Goal: Task Accomplishment & Management: Complete application form

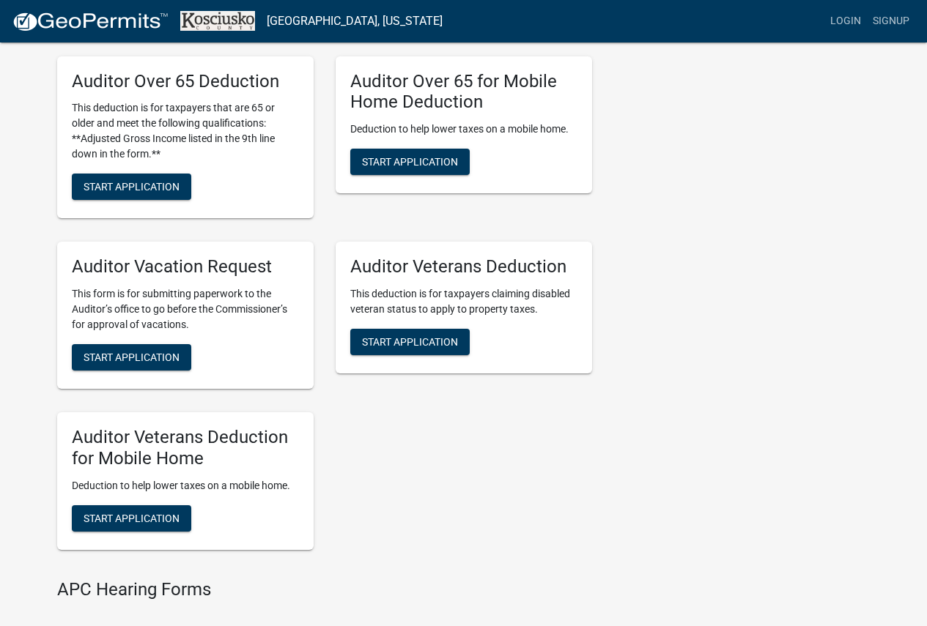
scroll to position [1172, 0]
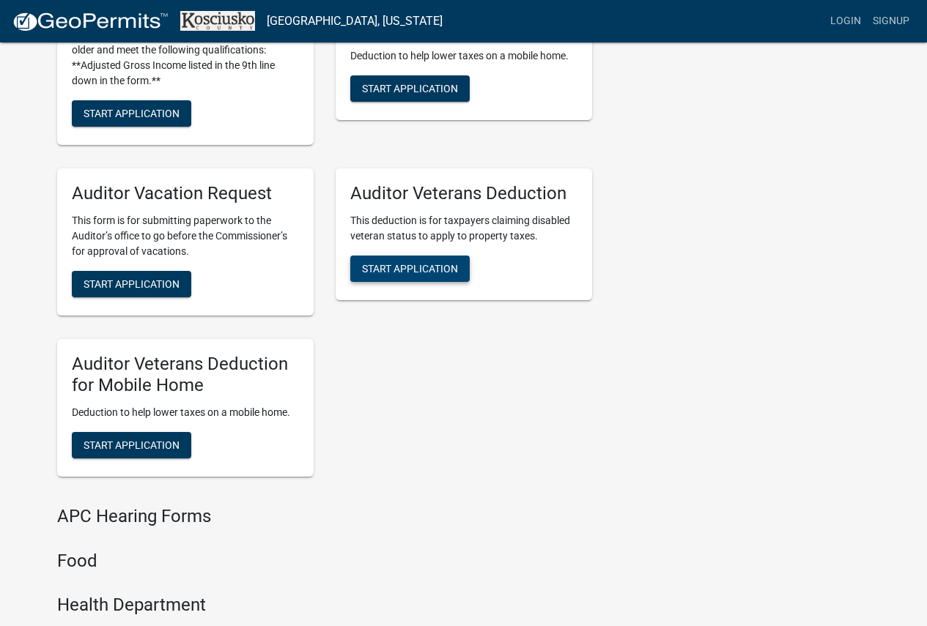
click at [408, 264] on span "Start Application" at bounding box center [410, 269] width 96 height 12
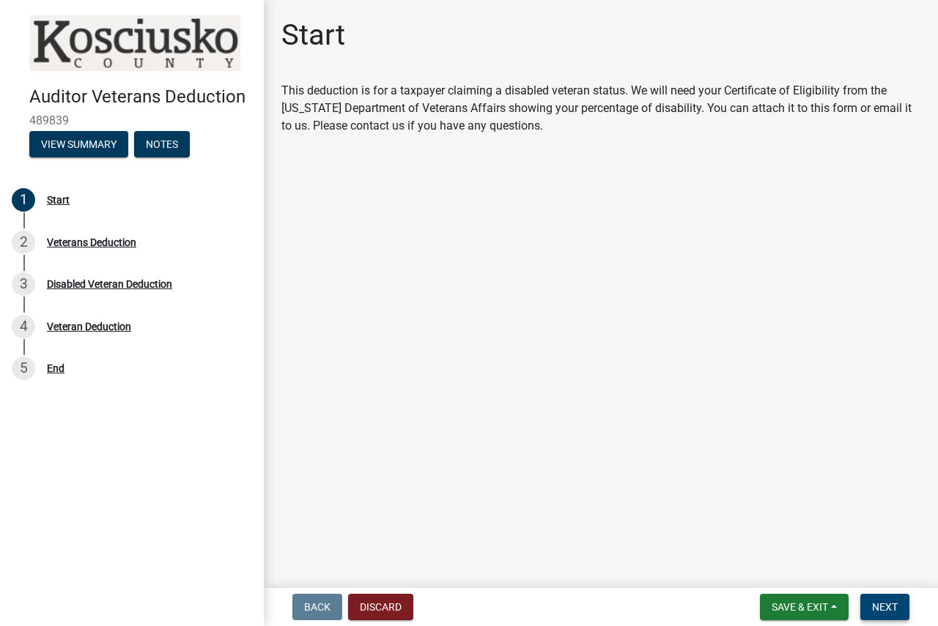
click at [877, 611] on span "Next" at bounding box center [885, 608] width 26 height 12
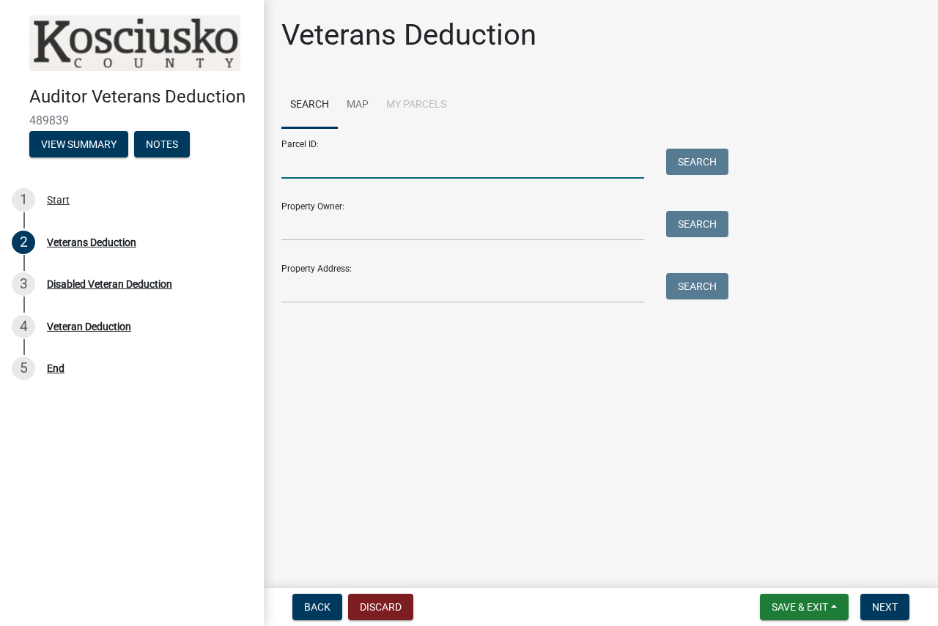
click at [478, 169] on input "Parcel ID:" at bounding box center [462, 164] width 363 height 30
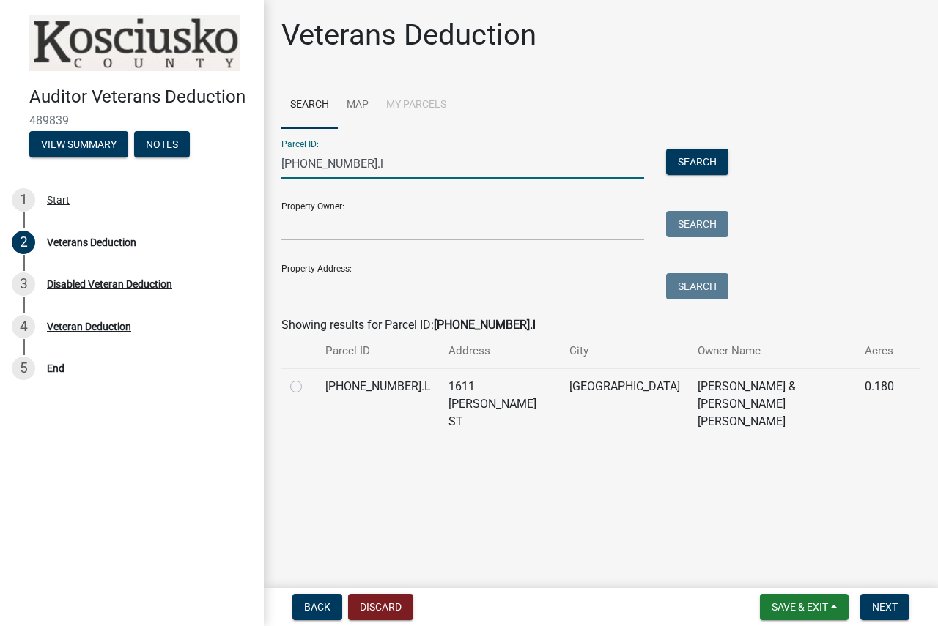
type input "[PHONE_NUMBER].l"
click at [308, 378] on label at bounding box center [308, 378] width 0 height 0
click at [308, 385] on input "radio" at bounding box center [313, 383] width 10 height 10
radio input "true"
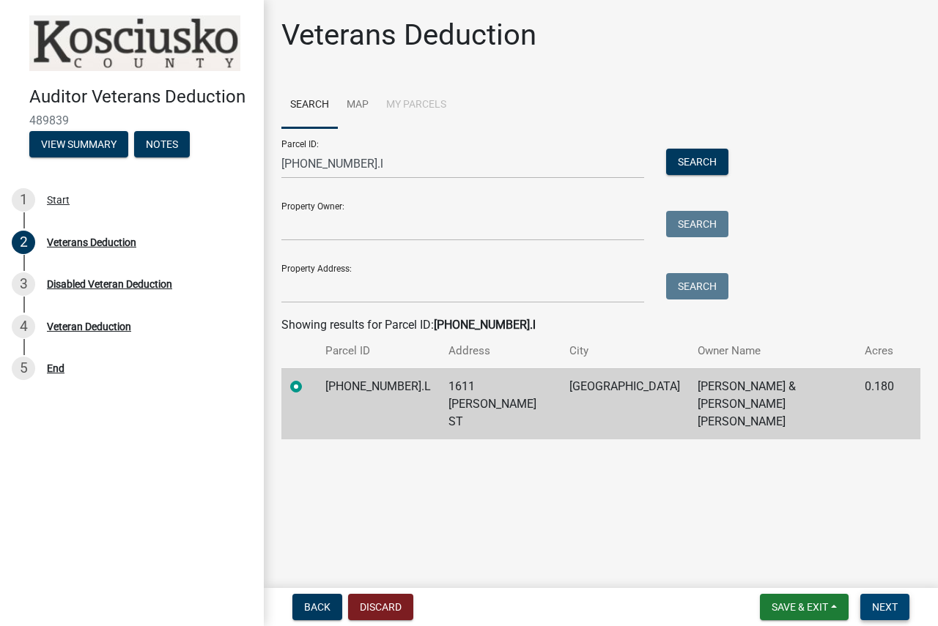
click at [878, 603] on span "Next" at bounding box center [885, 608] width 26 height 12
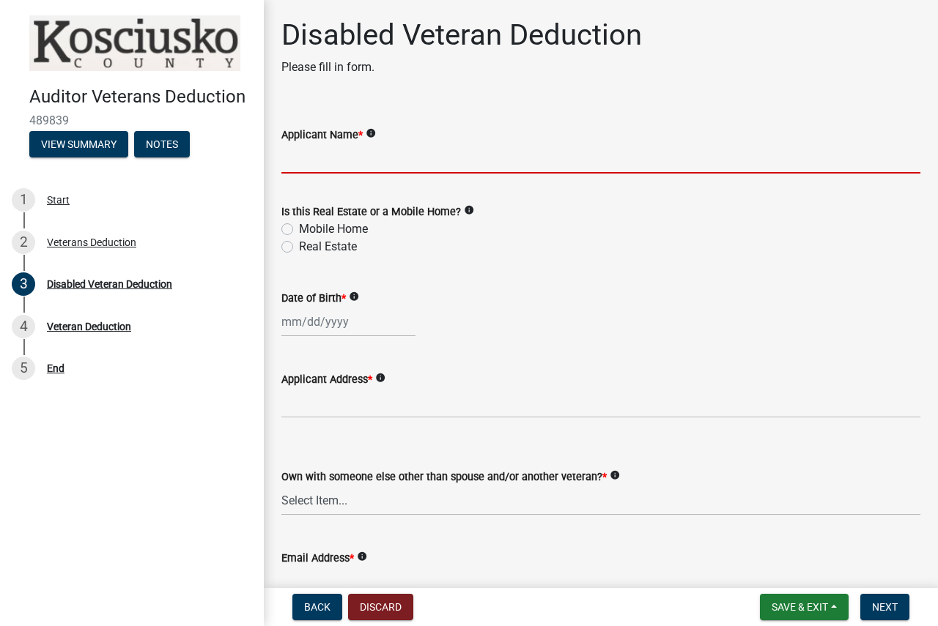
drag, startPoint x: 403, startPoint y: 169, endPoint x: 400, endPoint y: 162, distance: 7.9
click at [401, 166] on input "Applicant Name *" at bounding box center [600, 159] width 639 height 30
type input "[PERSON_NAME]"
click at [299, 245] on label "Real Estate" at bounding box center [328, 247] width 58 height 18
click at [299, 245] on input "Real Estate" at bounding box center [304, 243] width 10 height 10
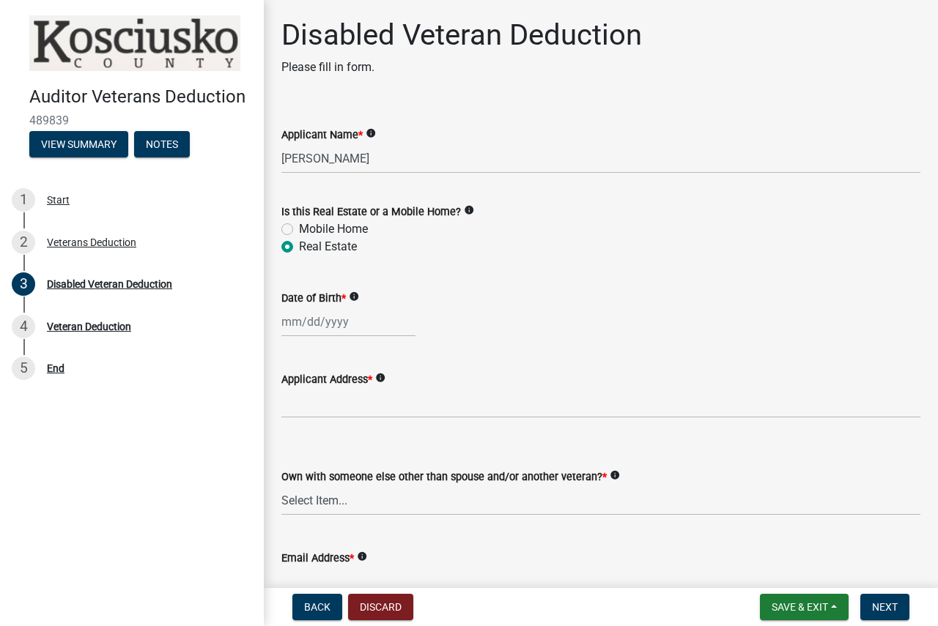
radio input "true"
click at [304, 324] on div at bounding box center [348, 322] width 134 height 30
select select "10"
select select "2025"
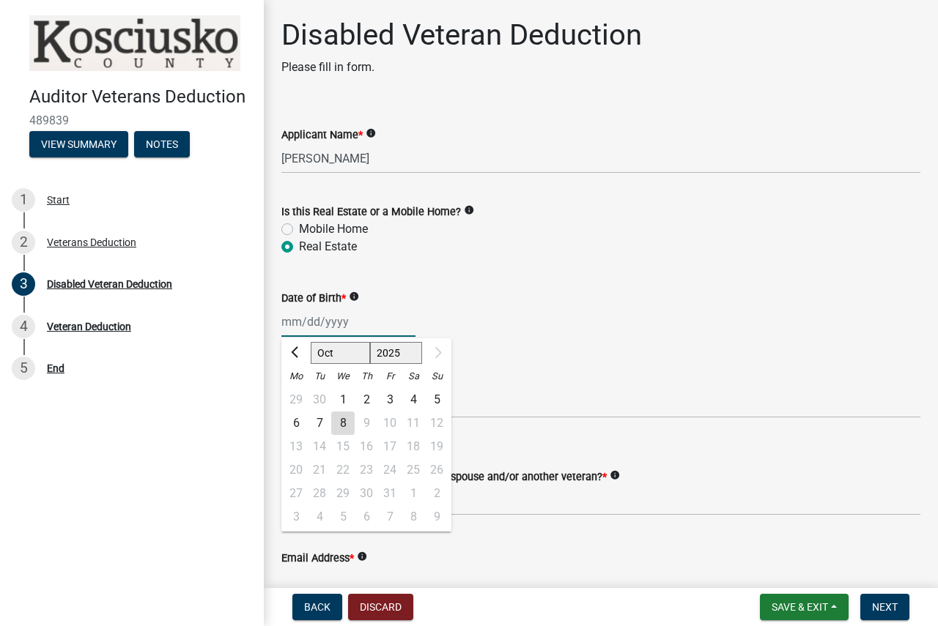
click at [365, 321] on input "Date of Birth *" at bounding box center [348, 322] width 134 height 30
type input "05271975"
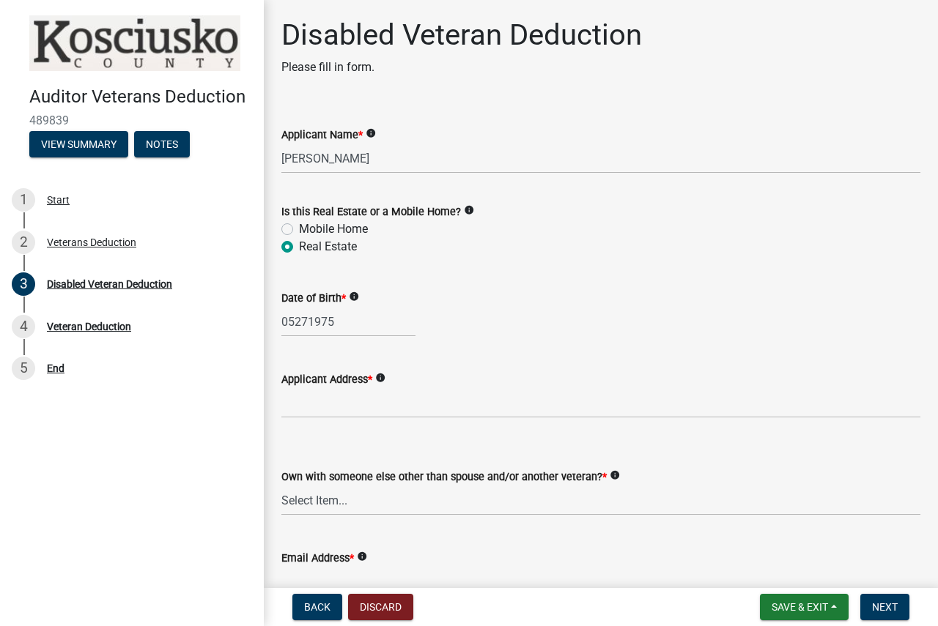
select select "10"
select select "2025"
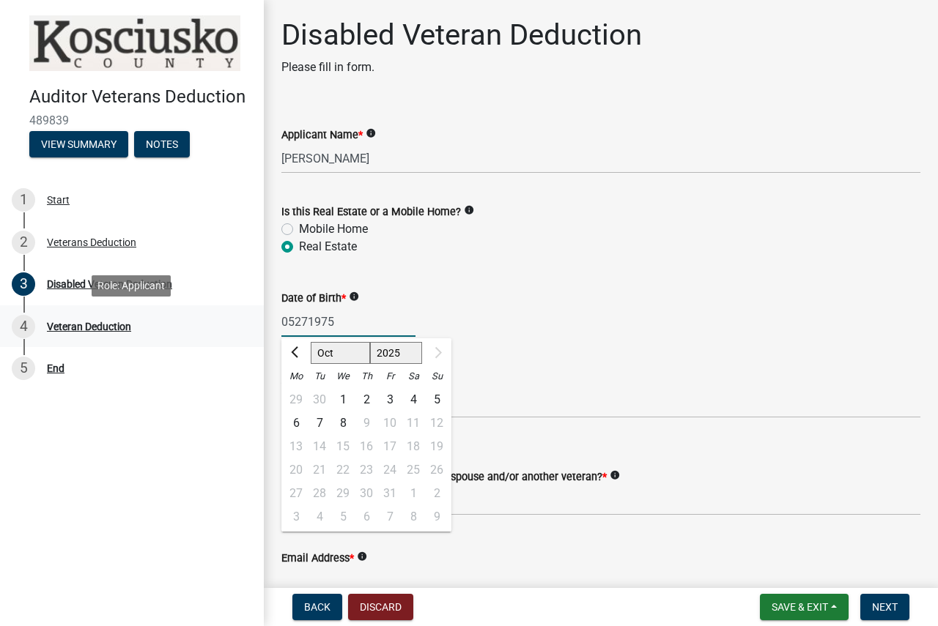
drag, startPoint x: 350, startPoint y: 316, endPoint x: 261, endPoint y: 323, distance: 89.7
click at [261, 323] on div "Auditor Veterans Deduction 489839 View Summary Notes 1 Start 2 Veterans Deducti…" at bounding box center [469, 313] width 938 height 626
type input "[DATE]"
drag, startPoint x: 538, startPoint y: 378, endPoint x: 533, endPoint y: 389, distance: 12.1
click at [533, 389] on form "Applicant Address * info" at bounding box center [600, 395] width 639 height 48
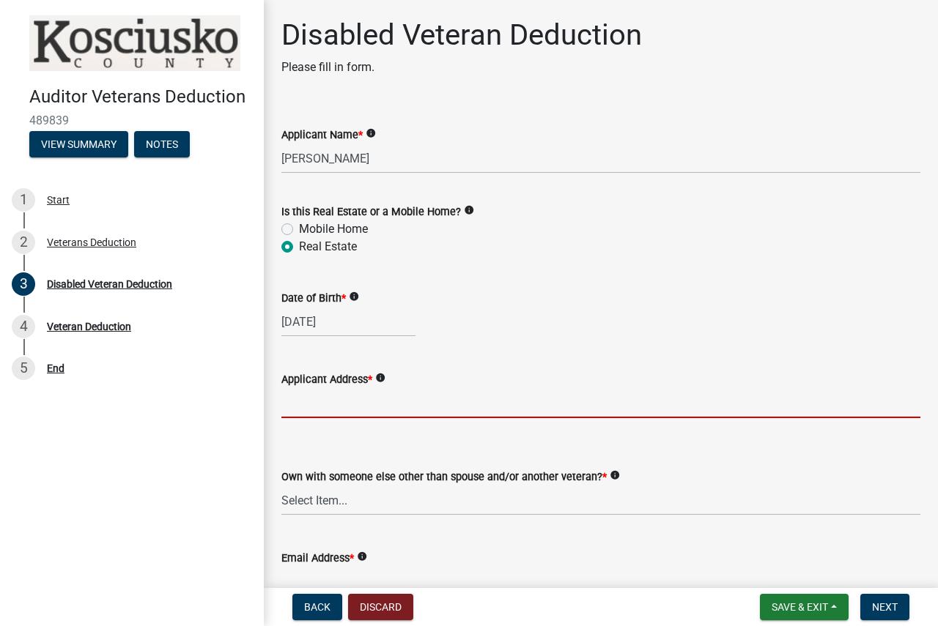
drag, startPoint x: 530, startPoint y: 411, endPoint x: 462, endPoint y: 404, distance: 68.5
click at [530, 411] on input "Applicant Address *" at bounding box center [600, 403] width 639 height 30
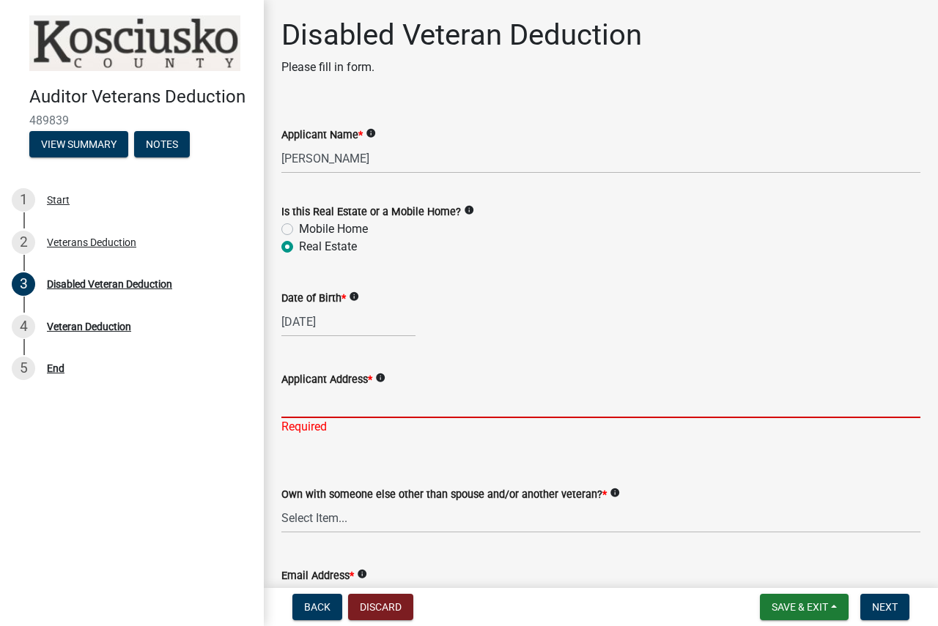
click at [435, 402] on input "Applicant Address *" at bounding box center [600, 403] width 639 height 30
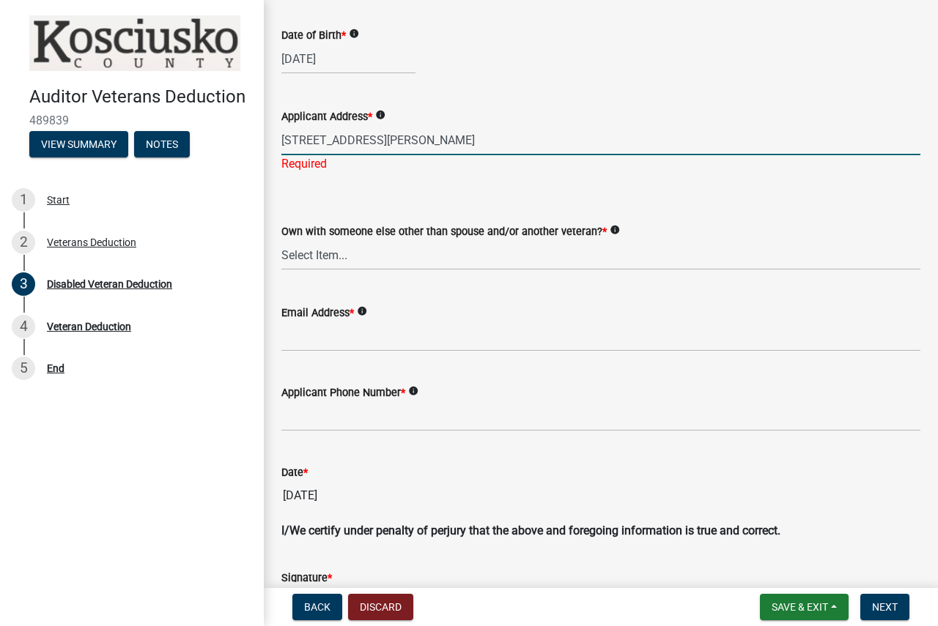
scroll to position [293, 0]
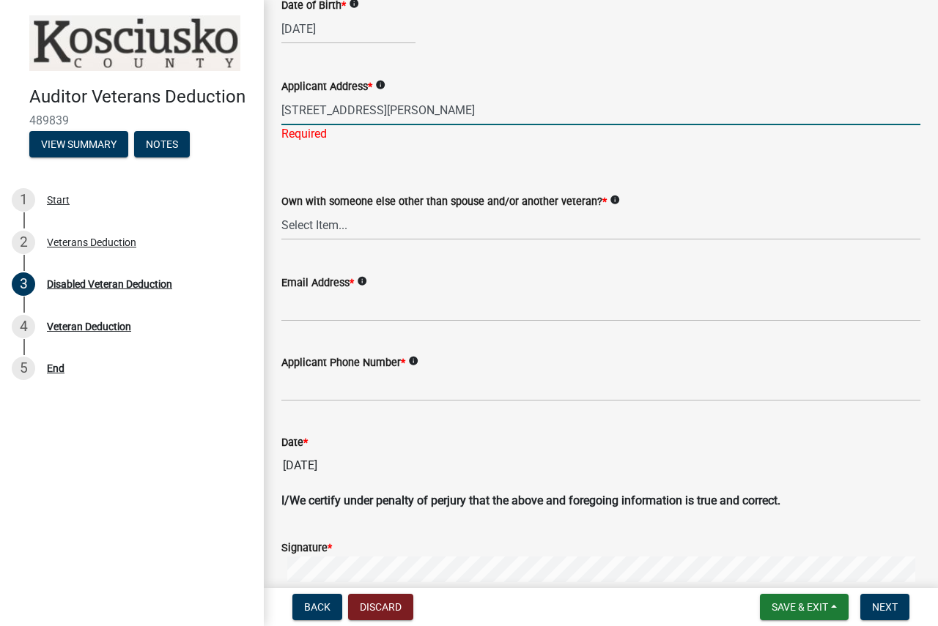
type input "[STREET_ADDRESS][PERSON_NAME]"
click at [386, 226] on wm-data-entity-input "Own with someone else other than spouse and/or another veteran? * info Select I…" at bounding box center [600, 204] width 639 height 99
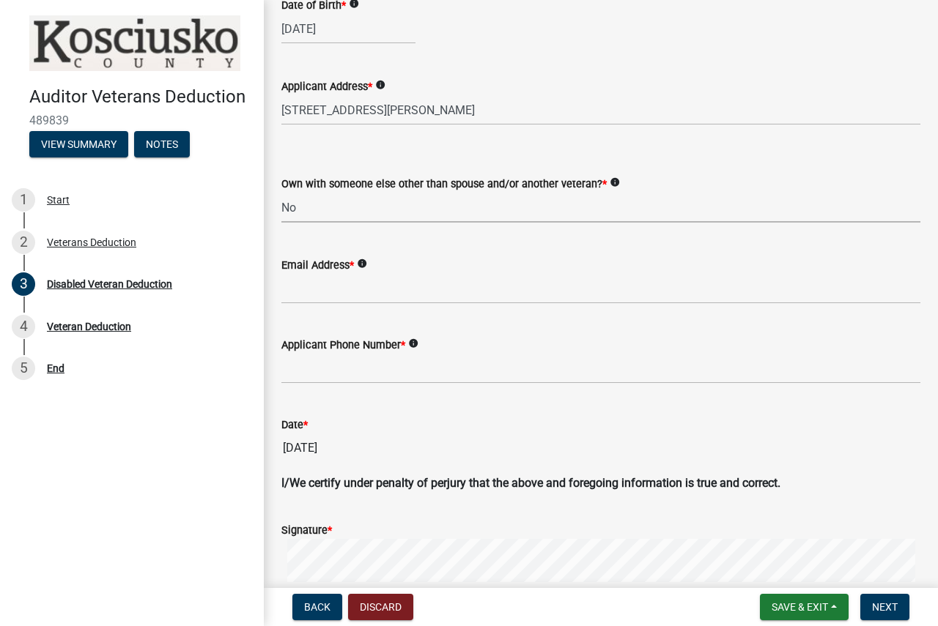
click at [281, 193] on select "Select Item... Yes No" at bounding box center [600, 208] width 639 height 30
select select "36a12cd3-102c-4844-8c55-94b88fe470ab"
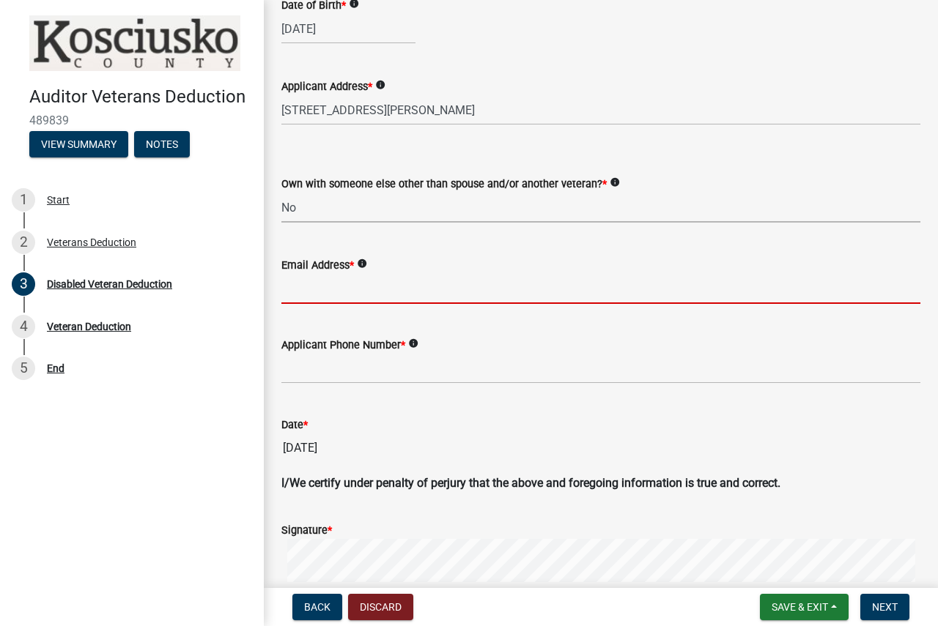
drag, startPoint x: 319, startPoint y: 284, endPoint x: 335, endPoint y: 284, distance: 16.1
click at [320, 284] on input "Email Address *" at bounding box center [600, 289] width 639 height 30
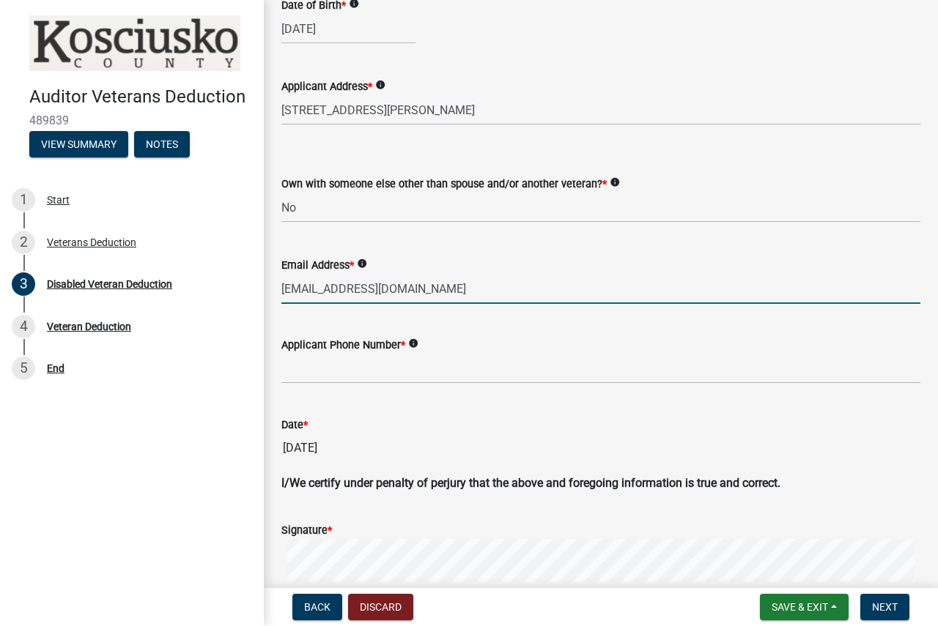
type input "[EMAIL_ADDRESS][DOMAIN_NAME]"
click at [314, 362] on input "Applicant Phone Number *" at bounding box center [600, 369] width 639 height 30
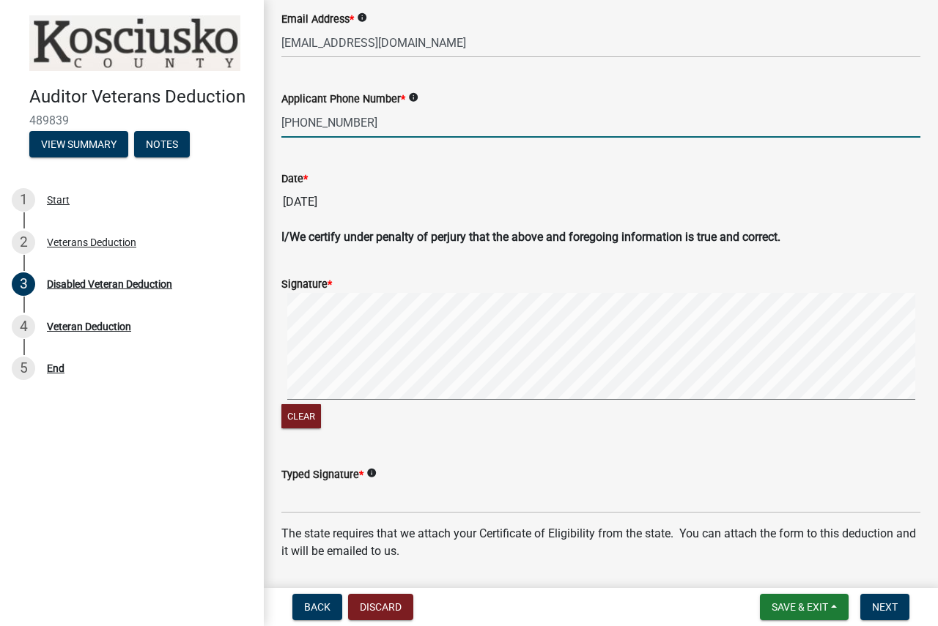
scroll to position [586, 0]
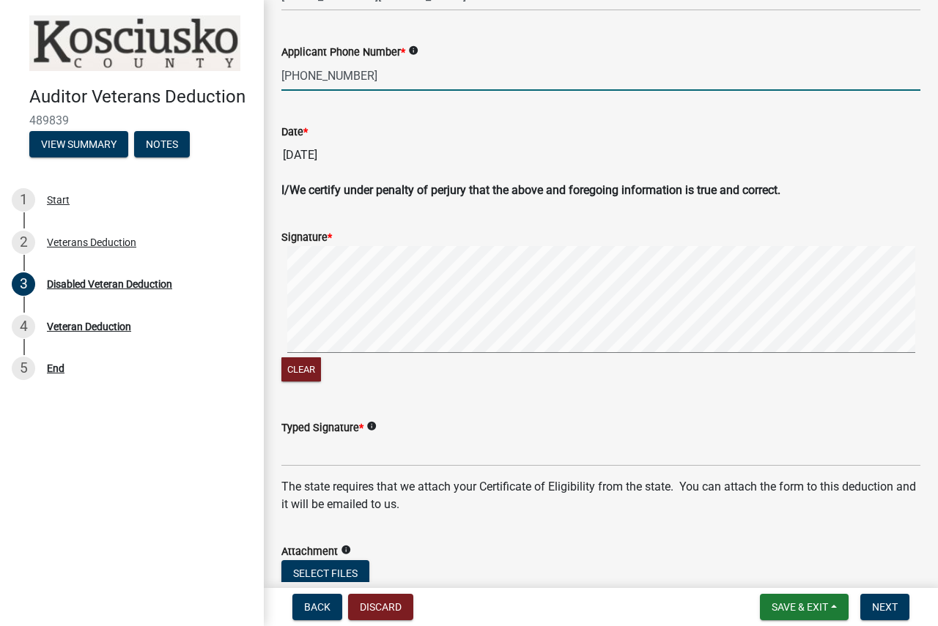
click at [280, 334] on div "Signature * Clear" at bounding box center [600, 298] width 661 height 174
type input "[PHONE_NUMBER]"
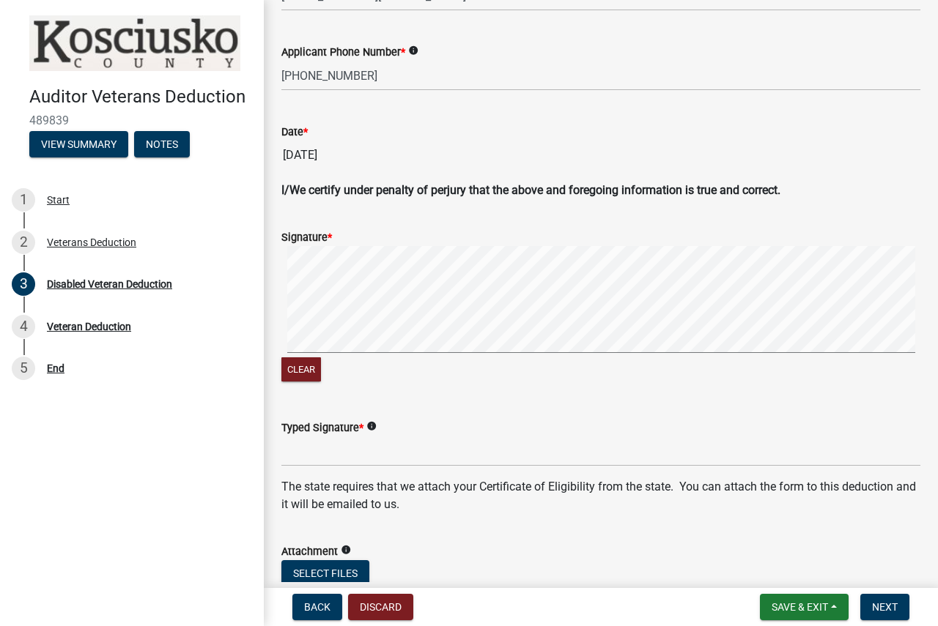
click at [314, 347] on div "Signature * Clear" at bounding box center [600, 298] width 661 height 174
click at [314, 451] on input "Typed Signature *" at bounding box center [600, 452] width 639 height 30
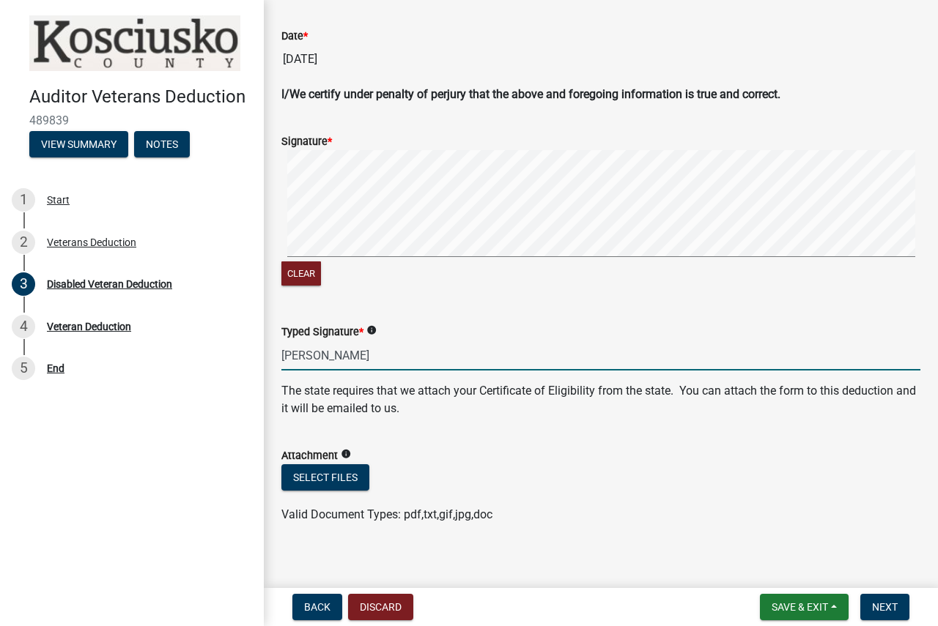
scroll to position [694, 0]
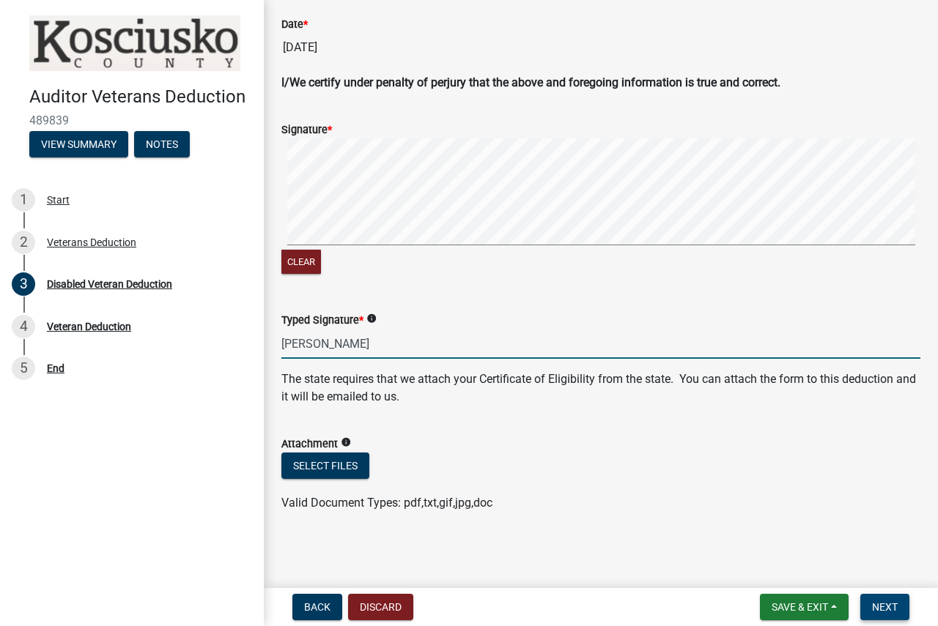
type input "[PERSON_NAME]"
click at [886, 604] on span "Next" at bounding box center [885, 608] width 26 height 12
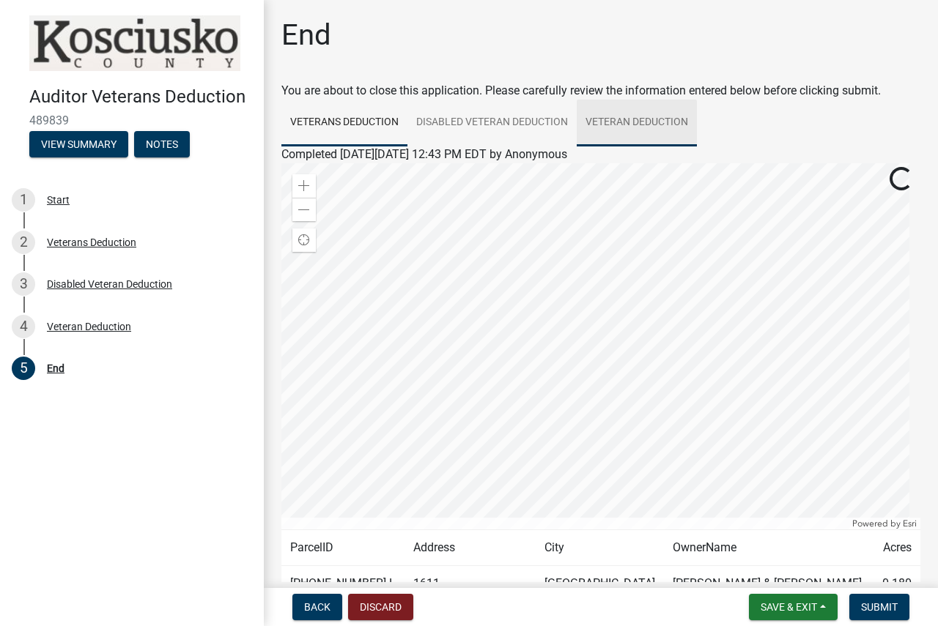
click at [626, 116] on link "Veteran Deduction" at bounding box center [637, 123] width 120 height 47
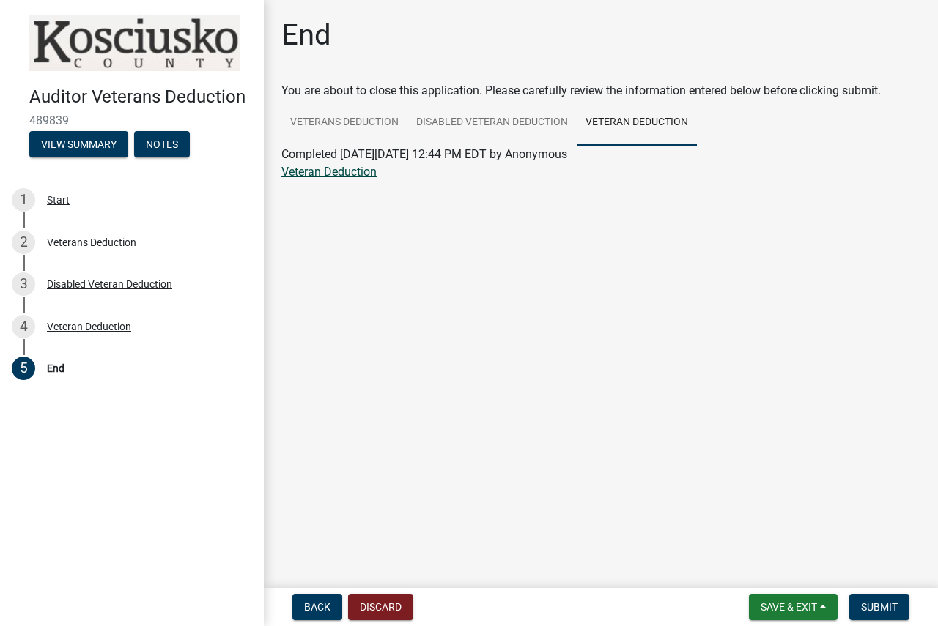
click at [326, 173] on link "Veteran Deduction" at bounding box center [328, 172] width 95 height 14
click at [871, 612] on span "Submit" at bounding box center [879, 608] width 37 height 12
